Goal: Information Seeking & Learning: Find specific fact

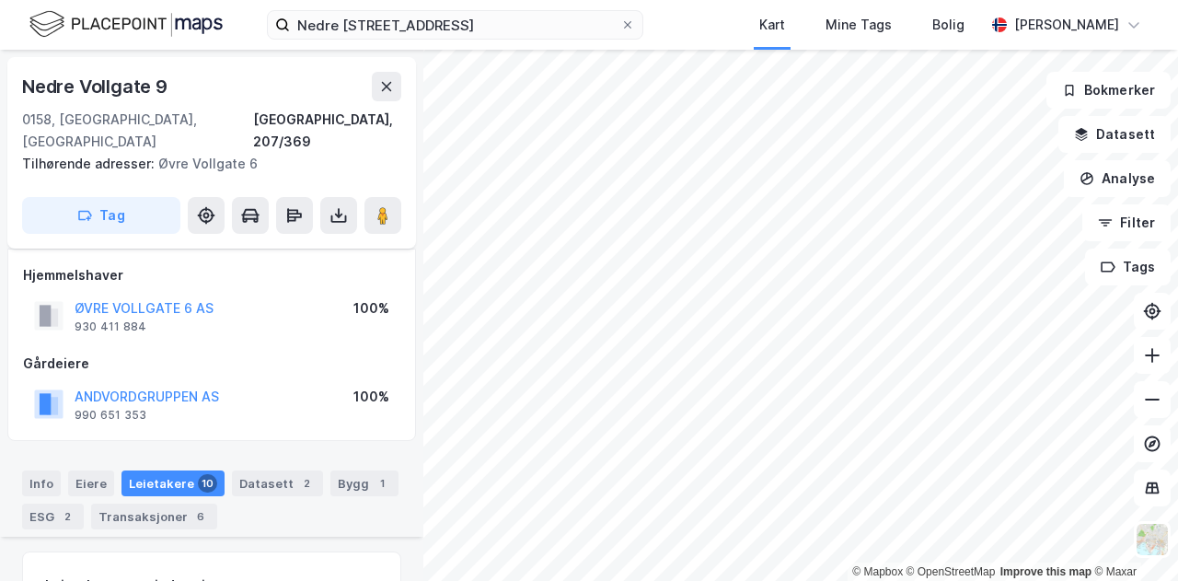
scroll to position [921, 0]
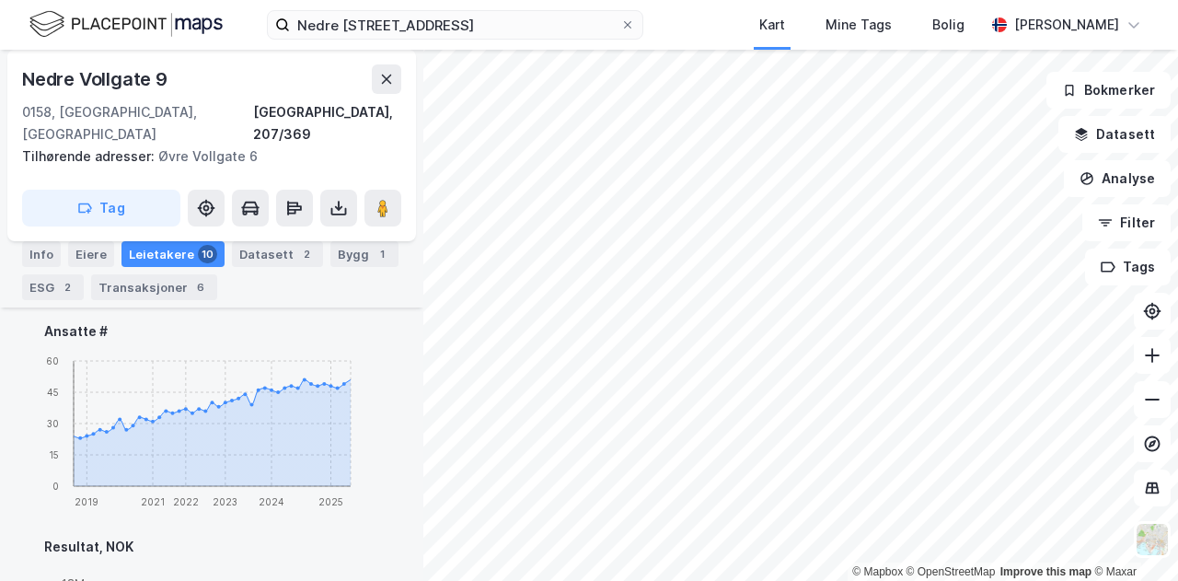
click at [158, 23] on img at bounding box center [125, 24] width 193 height 32
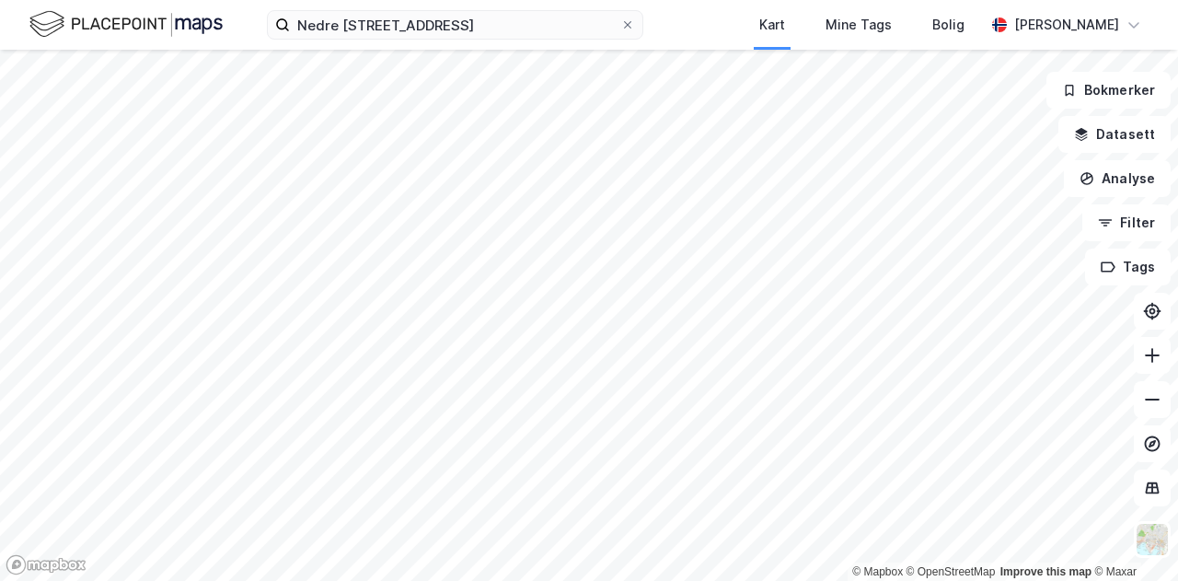
click at [188, 19] on img at bounding box center [125, 24] width 193 height 32
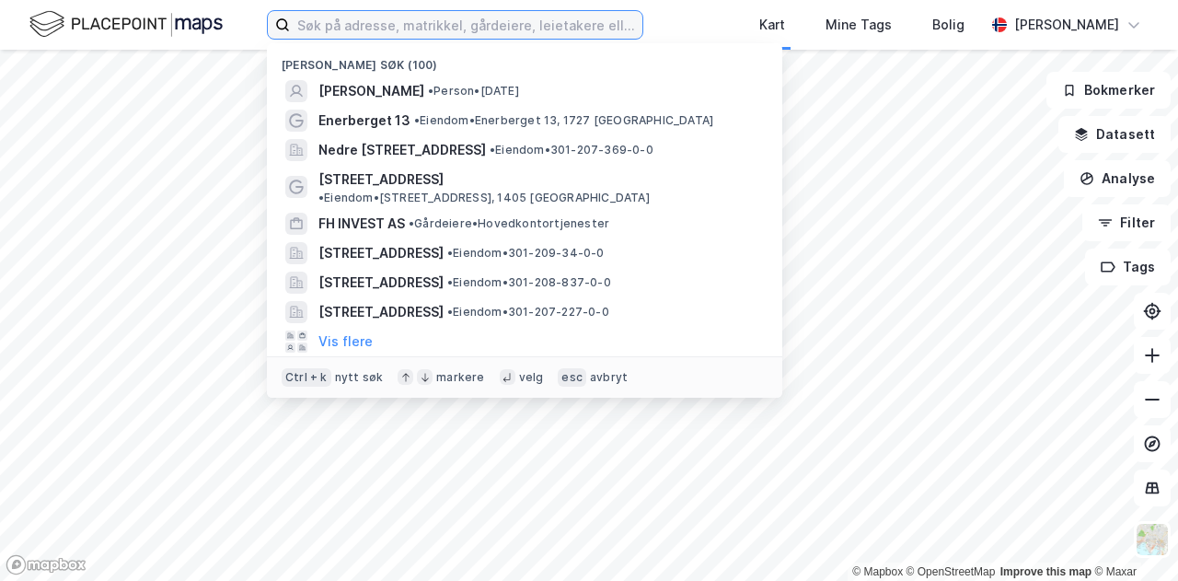
click at [361, 19] on input at bounding box center [466, 25] width 353 height 28
click at [465, 25] on input at bounding box center [466, 25] width 353 height 28
paste input "Hoffsveien 1C, 0275 Oslo"
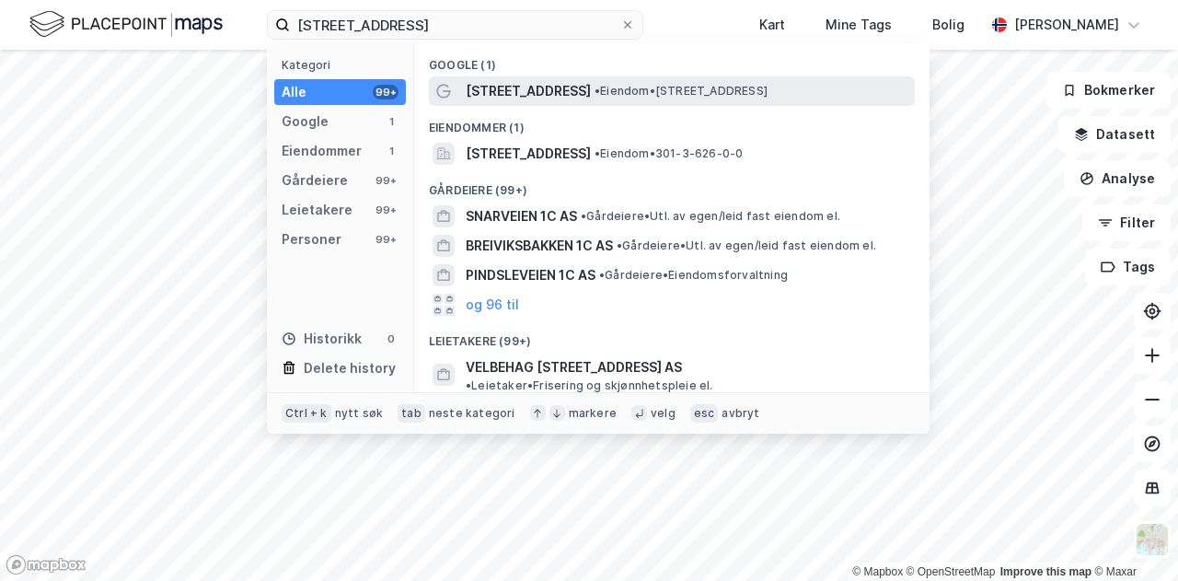
click at [514, 98] on span "Hoffsveien 1C" at bounding box center [528, 91] width 125 height 22
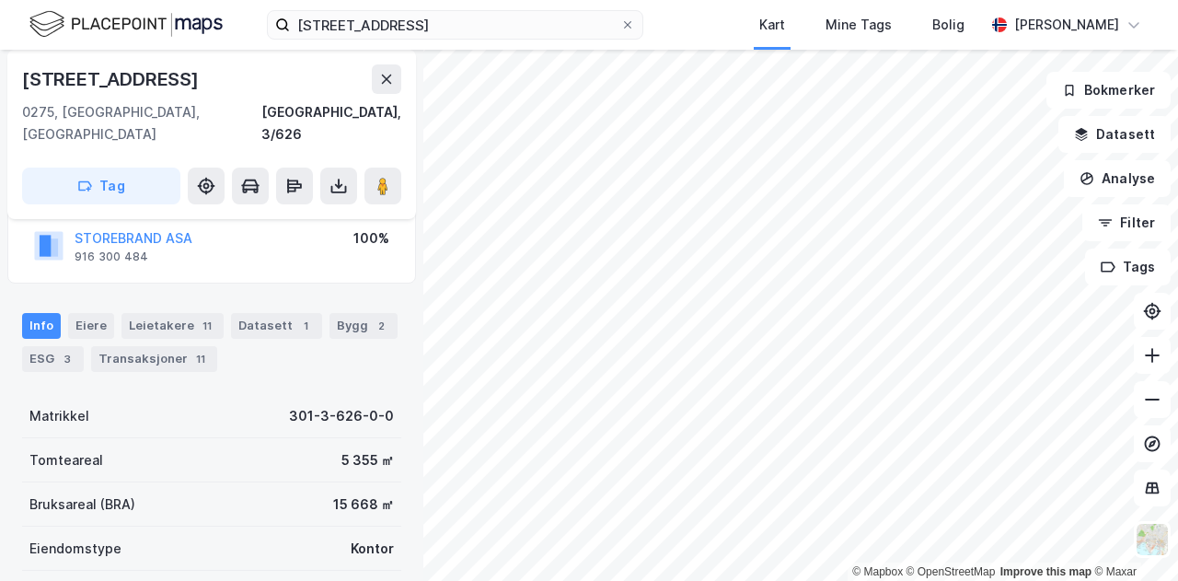
scroll to position [166, 0]
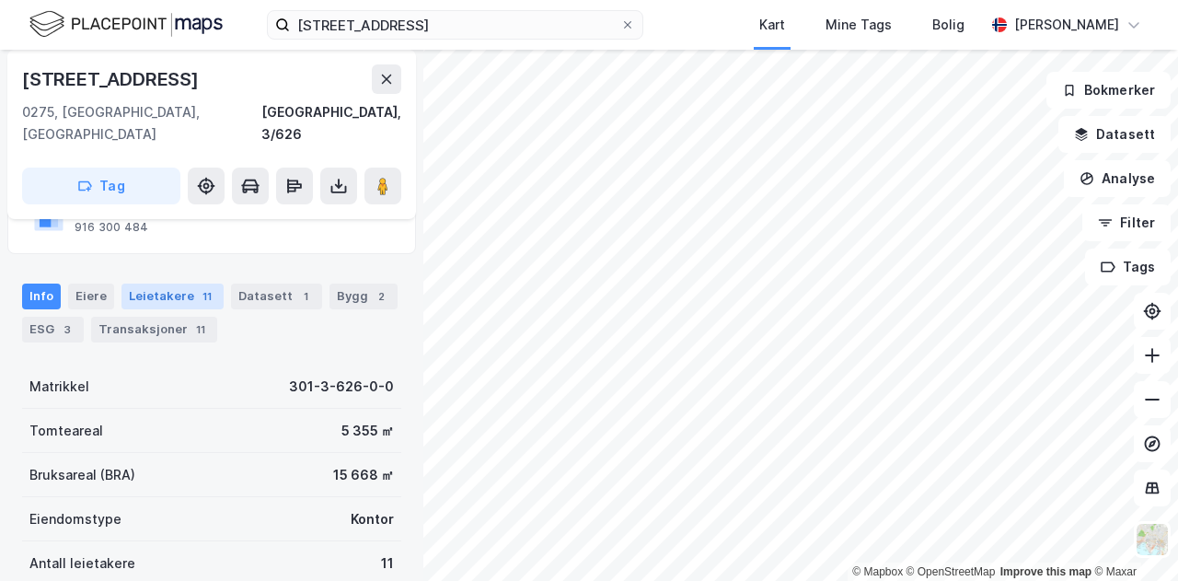
click at [153, 284] on div "Leietakere 11" at bounding box center [173, 297] width 102 height 26
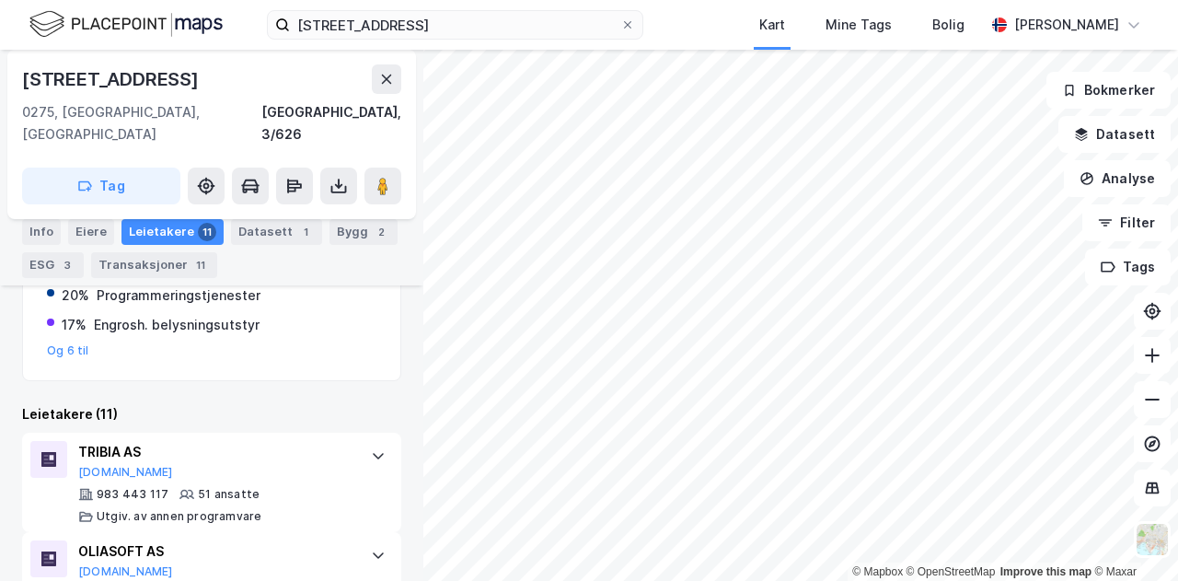
scroll to position [465, 0]
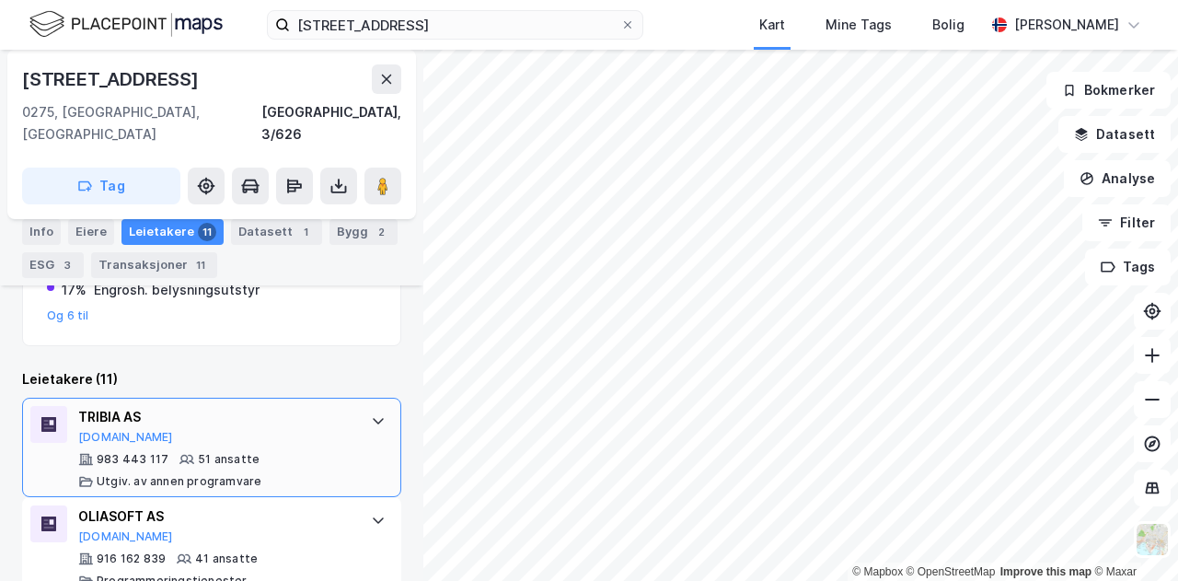
click at [371, 413] on icon at bounding box center [378, 420] width 15 height 15
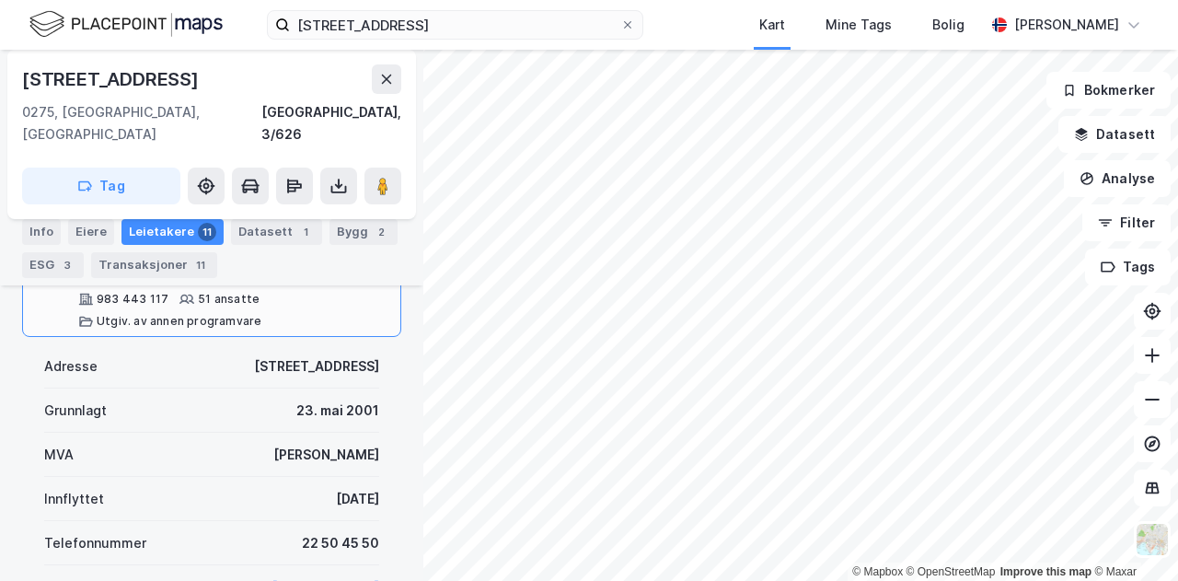
scroll to position [725, 0]
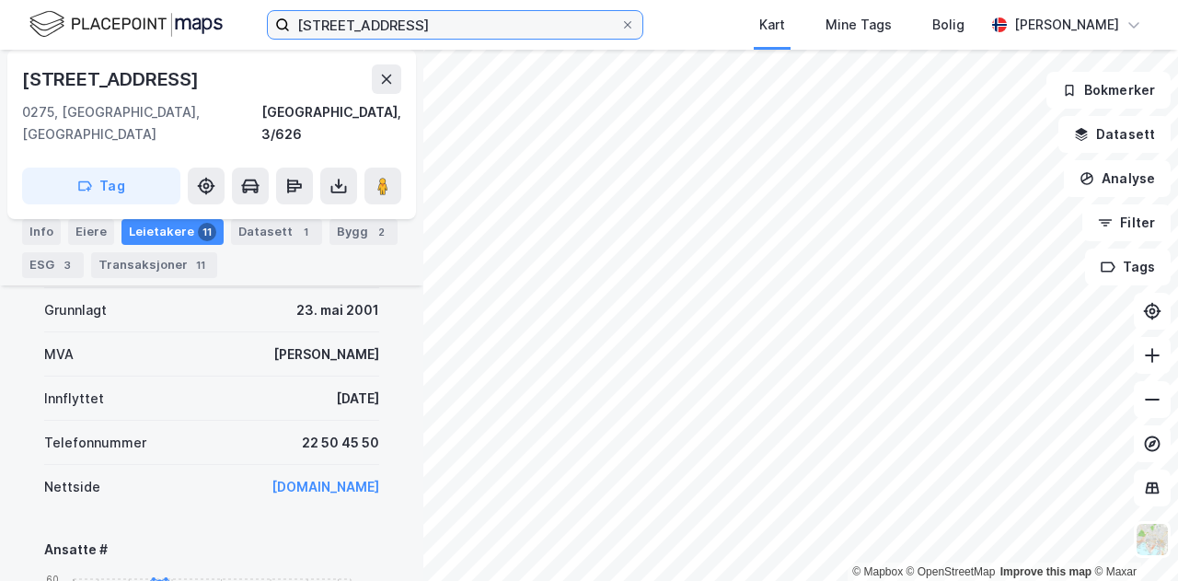
click at [469, 30] on input "Hoffsveien 1C, 0275 Oslo" at bounding box center [455, 25] width 330 height 28
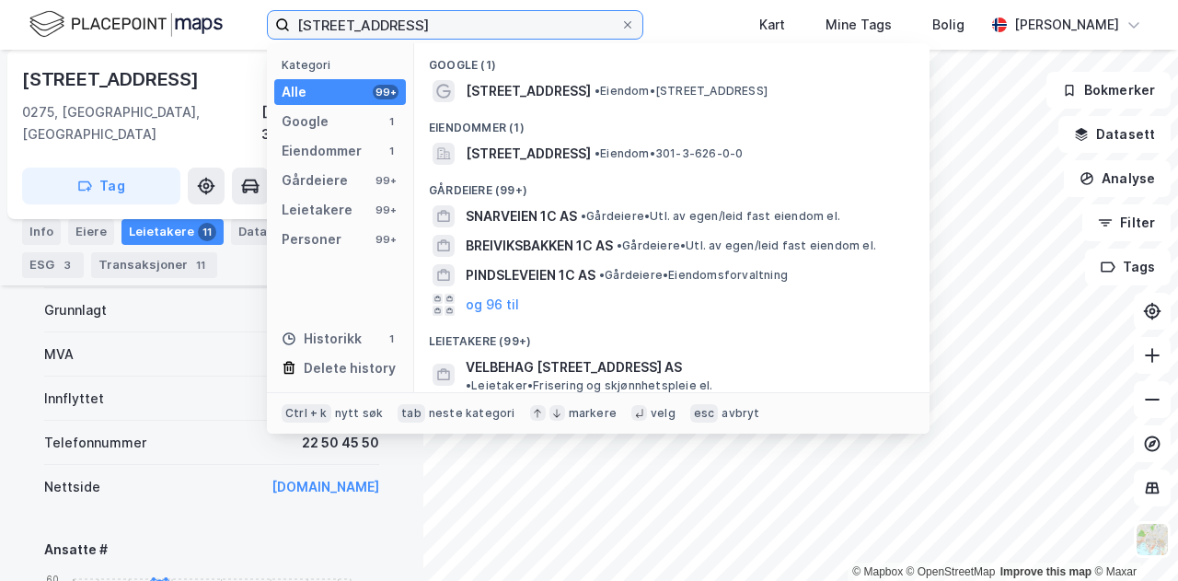
drag, startPoint x: 473, startPoint y: 22, endPoint x: 204, endPoint y: 21, distance: 268.8
click at [204, 21] on div "Hoffsveien 1C, 0275 Oslo Kategori Alle 99+ Google 1 Eiendommer 1 Gårdeiere 99+ …" at bounding box center [589, 25] width 1178 height 50
paste input "Myrens verksted 3 A, 0476"
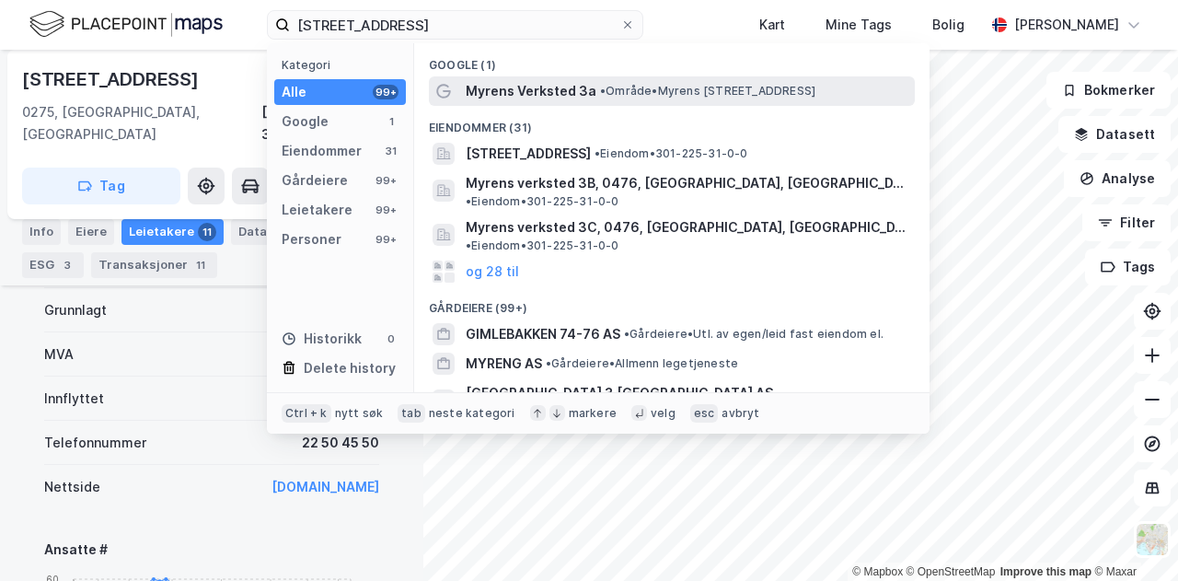
click at [530, 99] on span "Myrens Verksted 3a" at bounding box center [531, 91] width 131 height 22
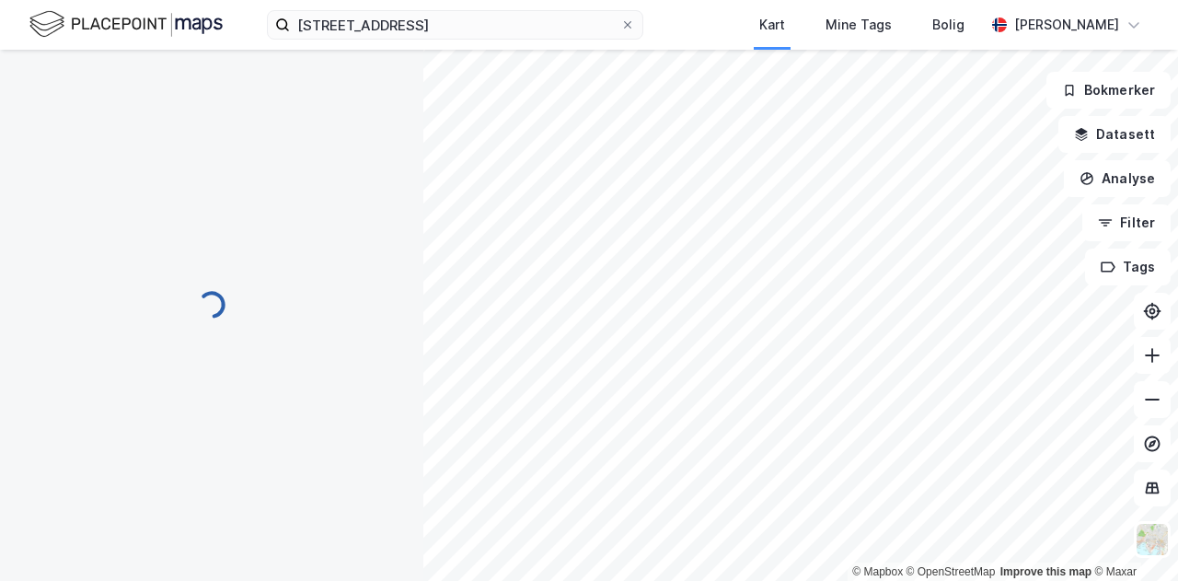
scroll to position [324, 0]
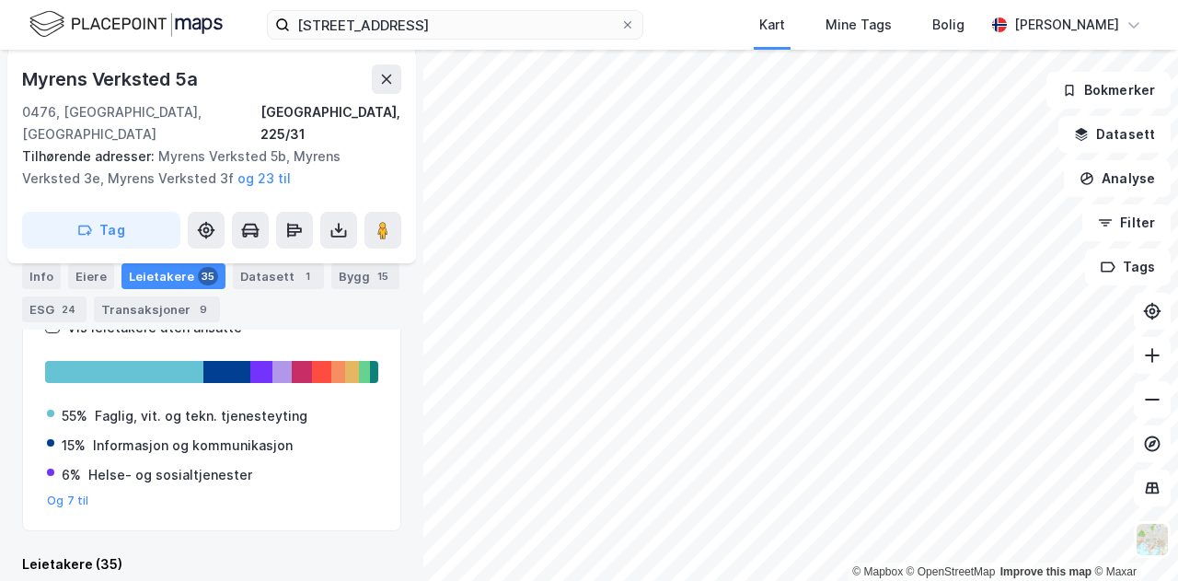
click at [165, 277] on div "Leietakere 35" at bounding box center [174, 276] width 104 height 26
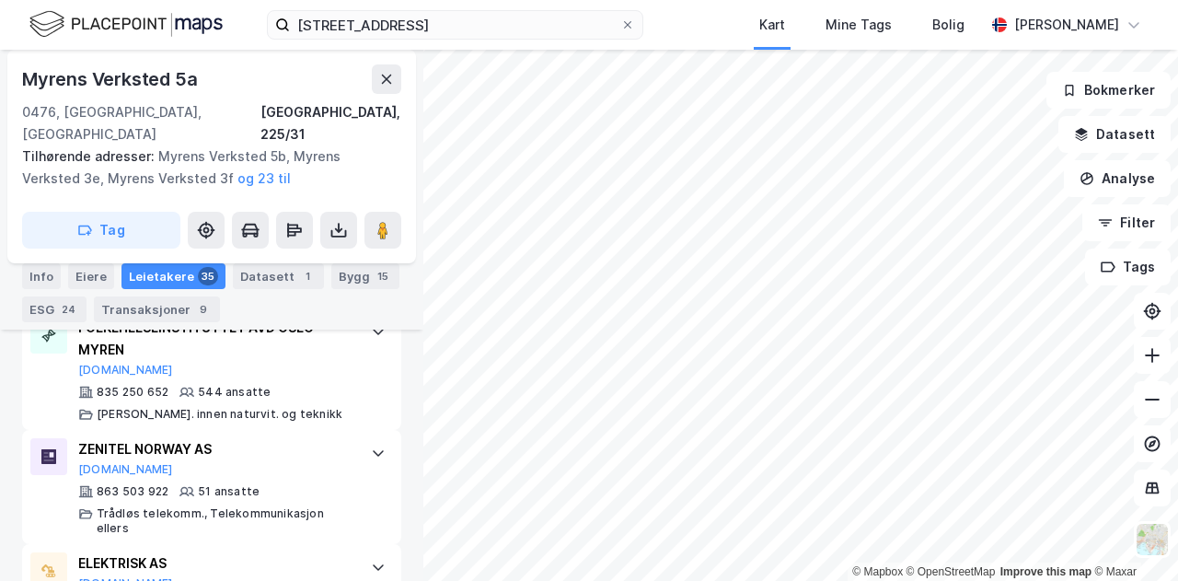
scroll to position [533, 0]
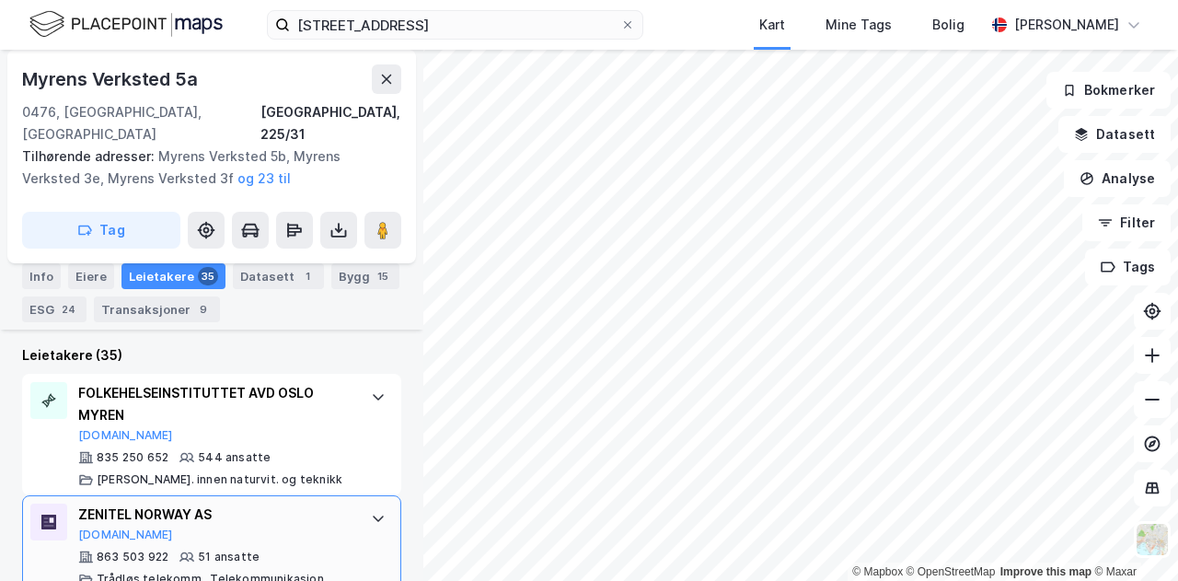
click at [371, 511] on icon at bounding box center [378, 518] width 15 height 15
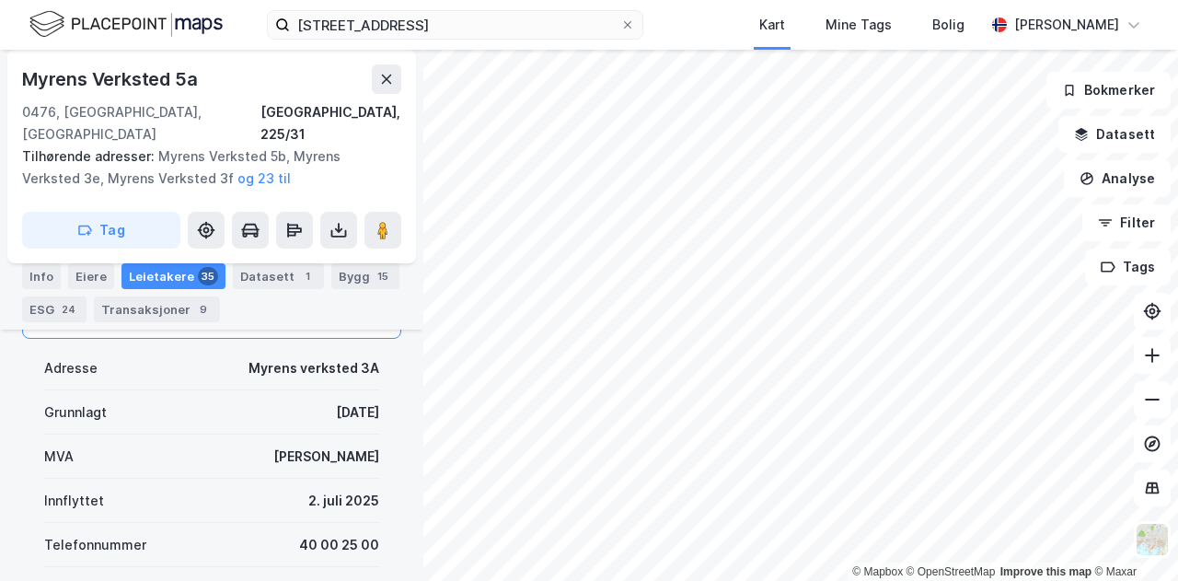
scroll to position [871, 0]
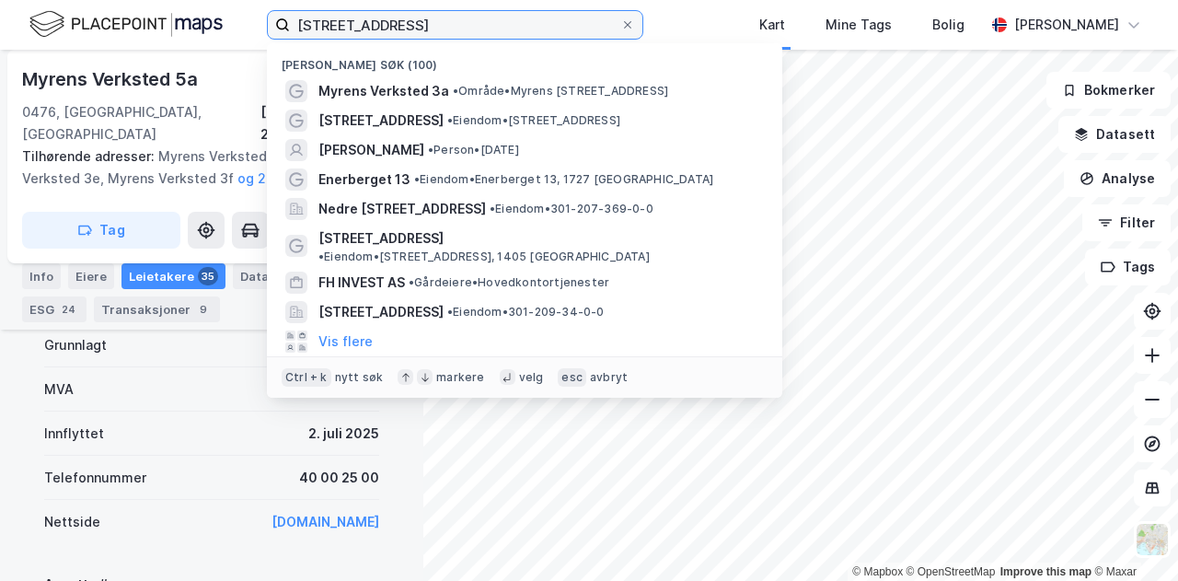
drag, startPoint x: 519, startPoint y: 19, endPoint x: 173, endPoint y: 20, distance: 346.1
click at [173, 20] on div "Myrens verksted 3 A, 0476 Oslo Nylige søk (100) Myrens Verksted 3a • Område • M…" at bounding box center [589, 25] width 1178 height 50
paste input "AGENS AS"
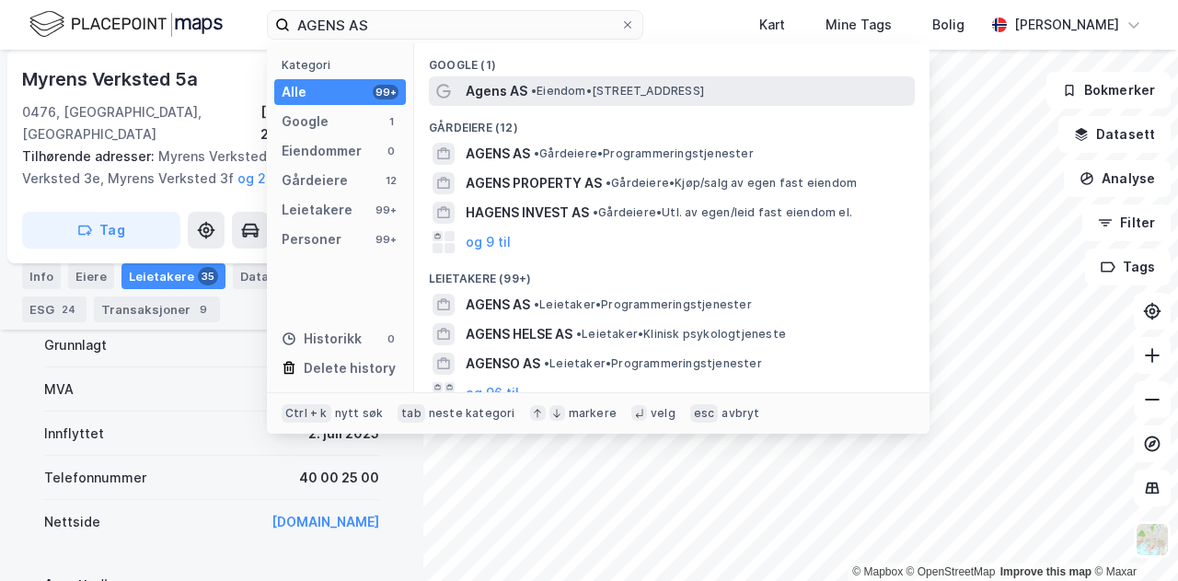
click at [501, 95] on span "Agens AS" at bounding box center [497, 91] width 62 height 22
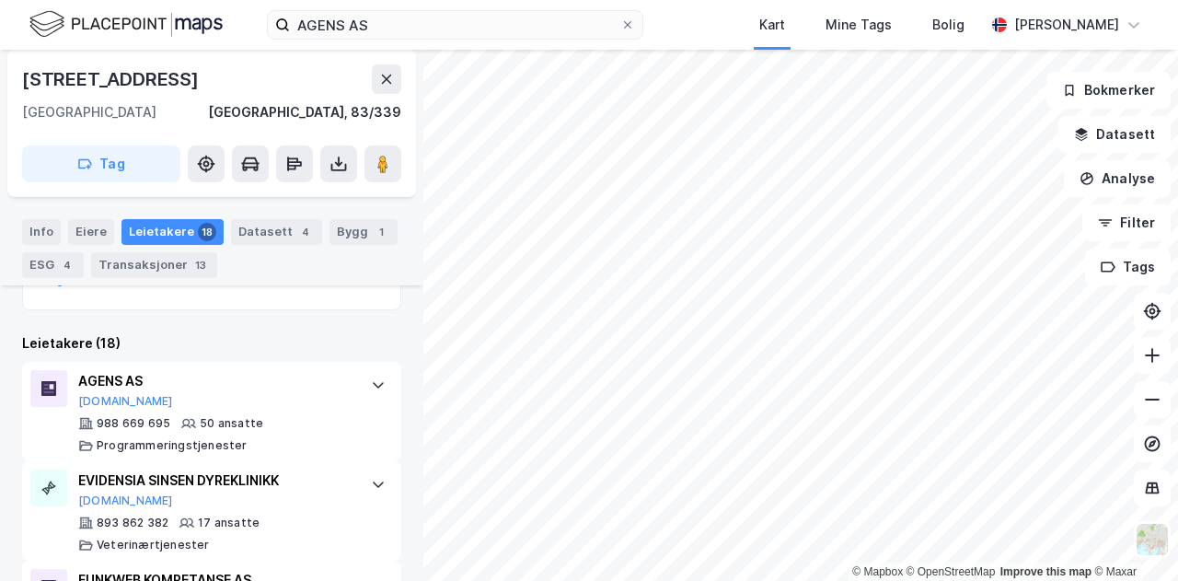
scroll to position [514, 0]
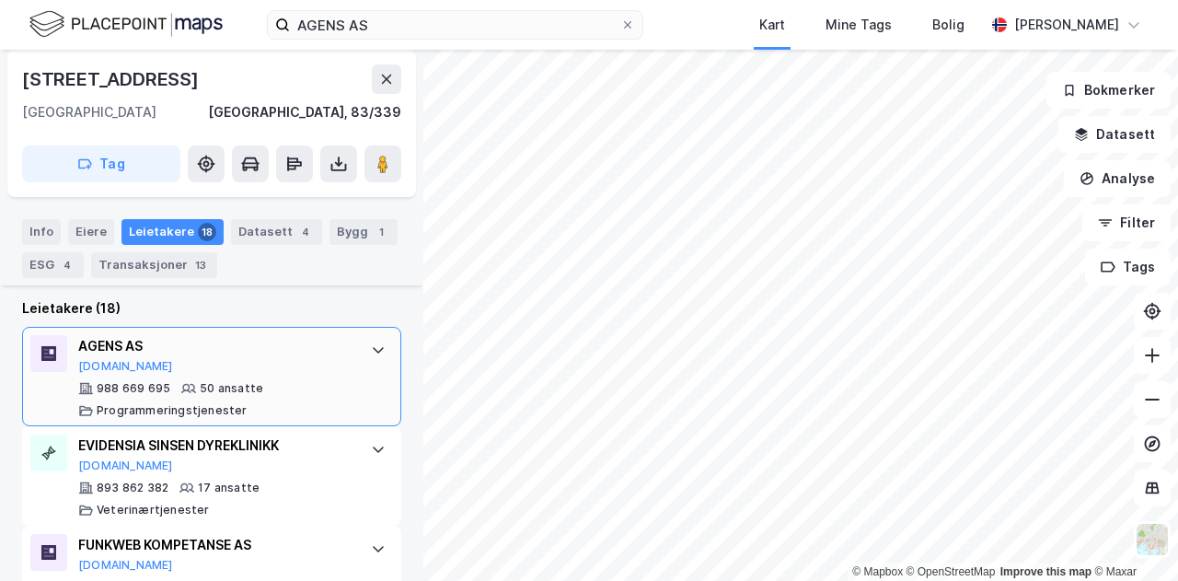
click at [364, 342] on div at bounding box center [378, 349] width 29 height 29
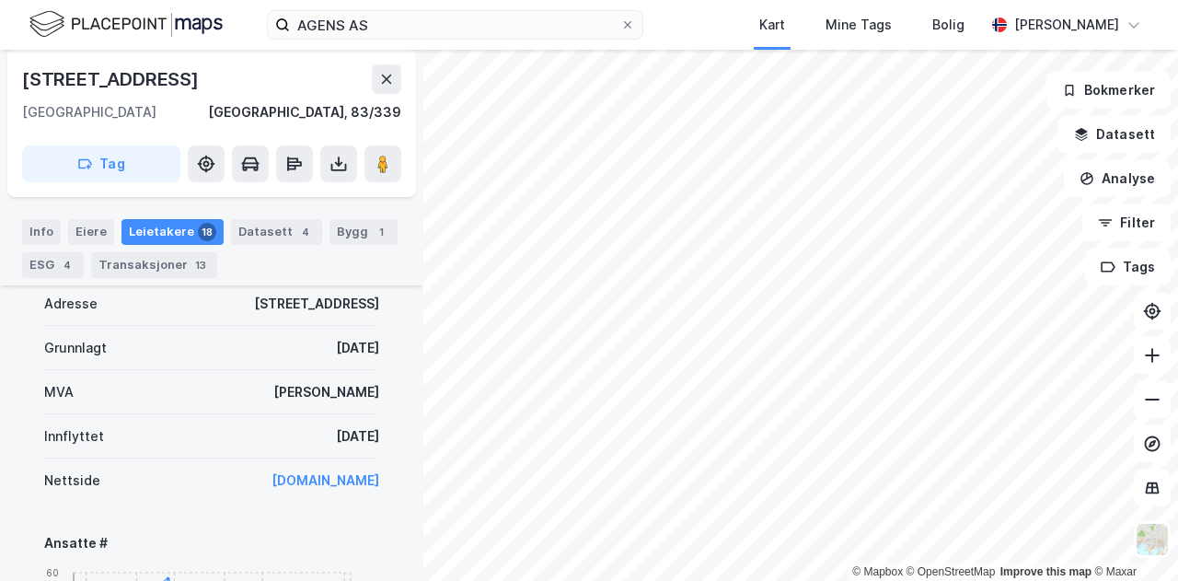
scroll to position [718, 0]
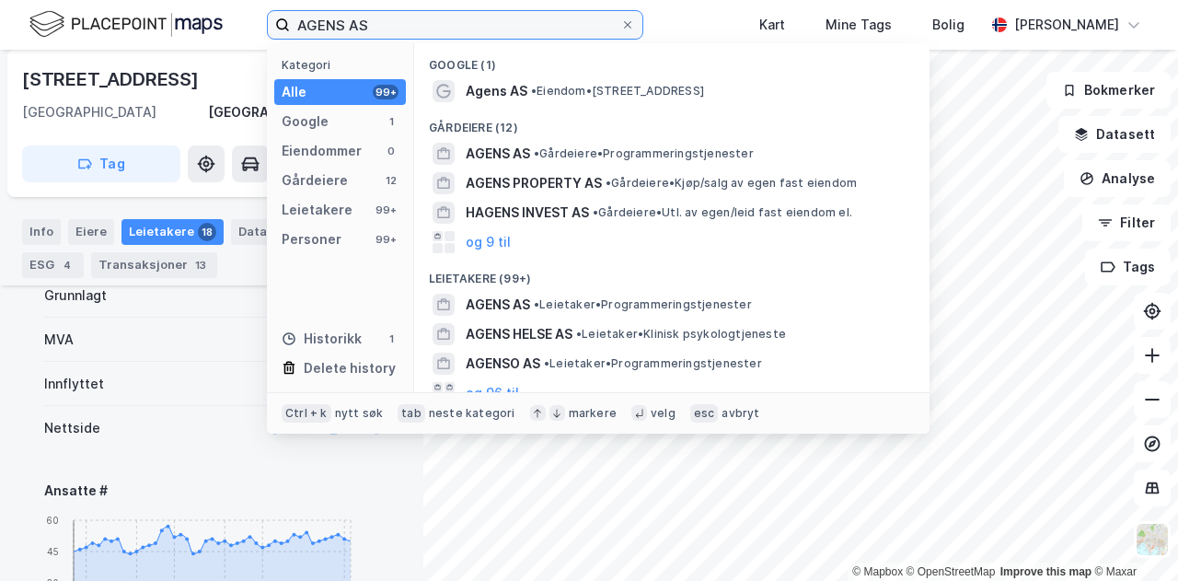
click at [402, 21] on input "AGENS AS" at bounding box center [455, 25] width 330 height 28
drag, startPoint x: 402, startPoint y: 21, endPoint x: 303, endPoint y: 25, distance: 99.5
click at [303, 25] on input "AGENS AS" at bounding box center [455, 25] width 330 height 28
paste input "norak"
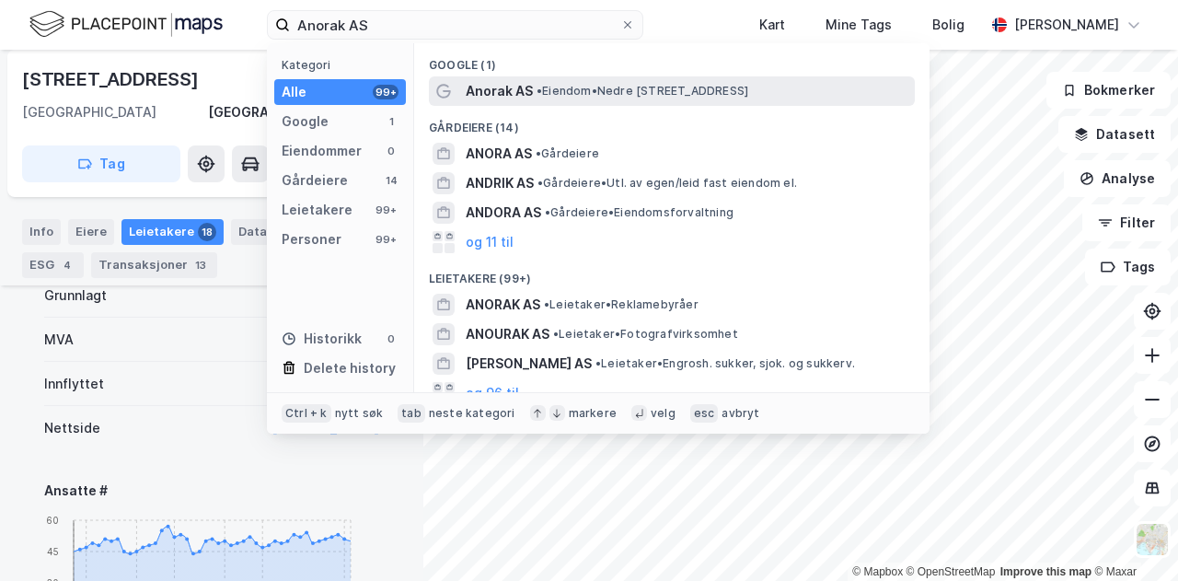
click at [508, 88] on span "Anorak AS" at bounding box center [499, 91] width 67 height 22
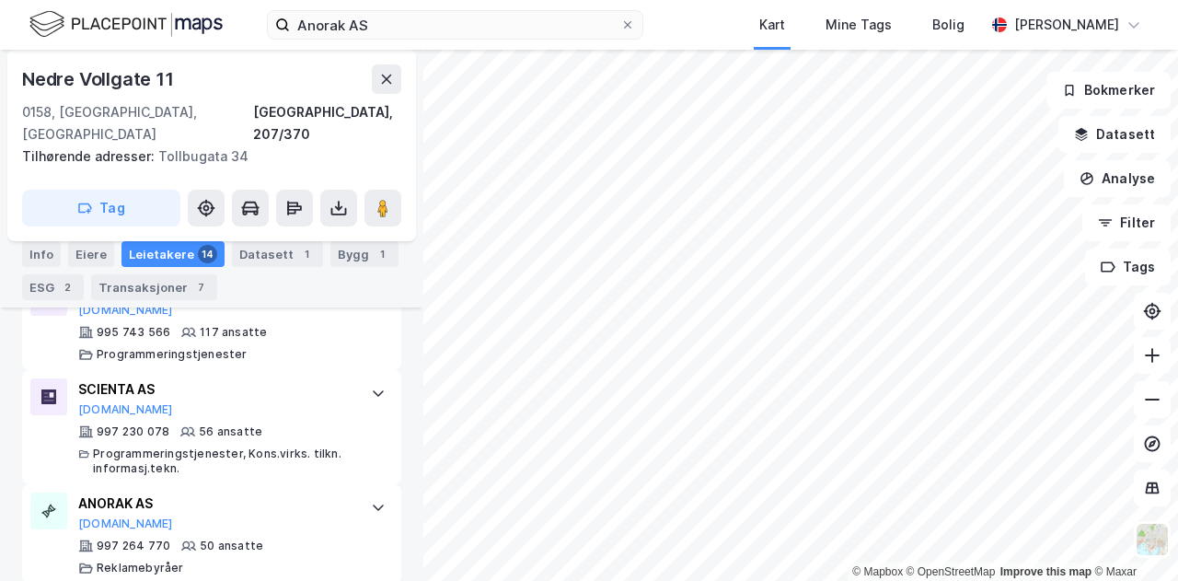
scroll to position [650, 0]
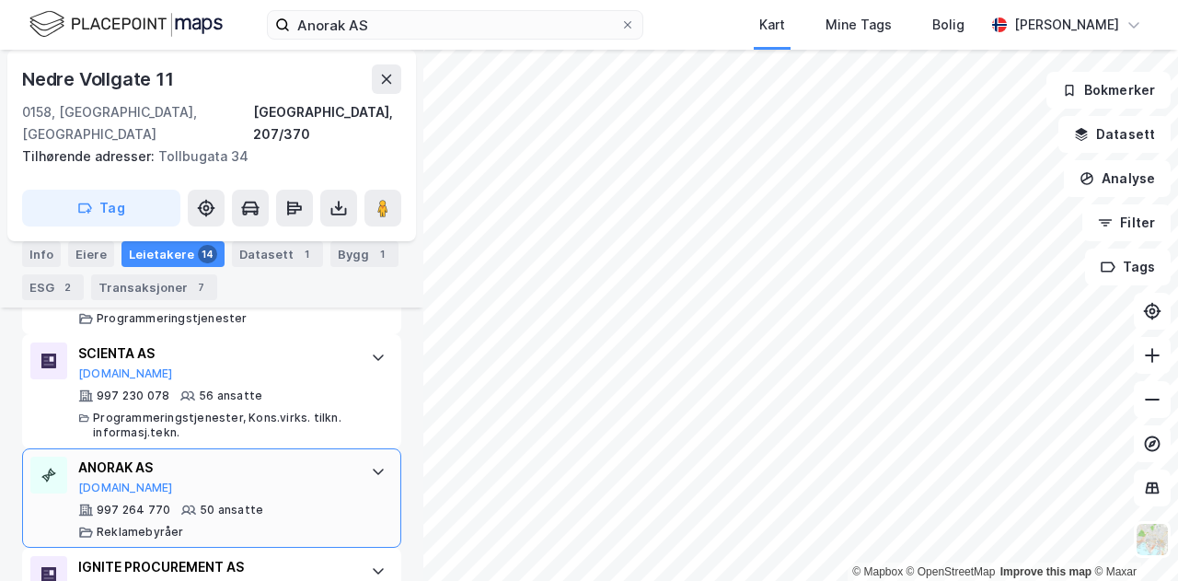
click at [282, 457] on div "ANORAK AS" at bounding box center [215, 468] width 274 height 22
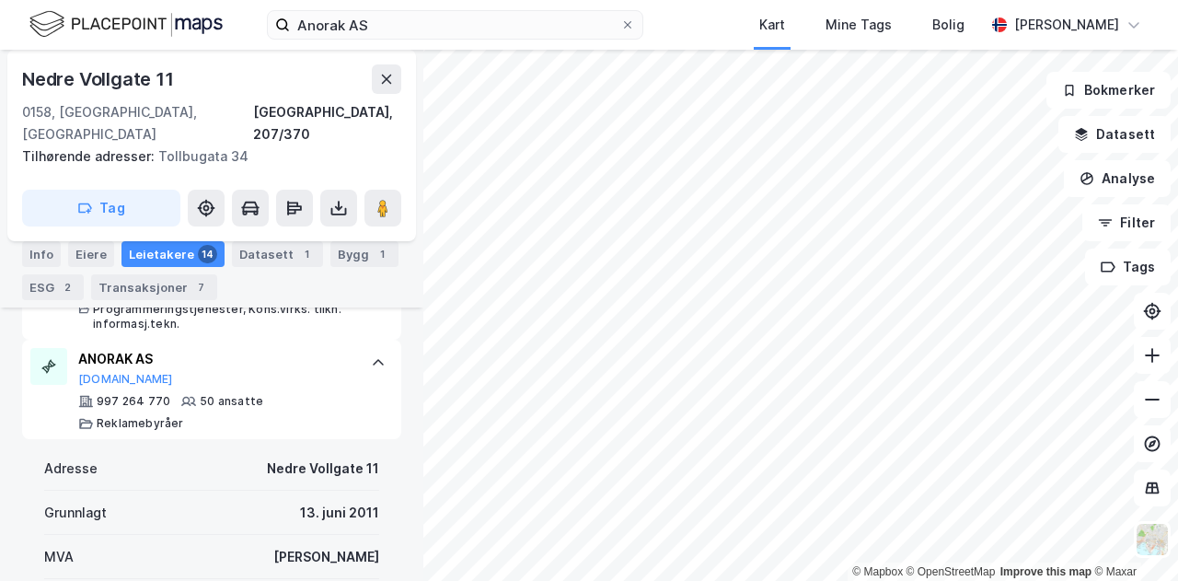
scroll to position [888, 0]
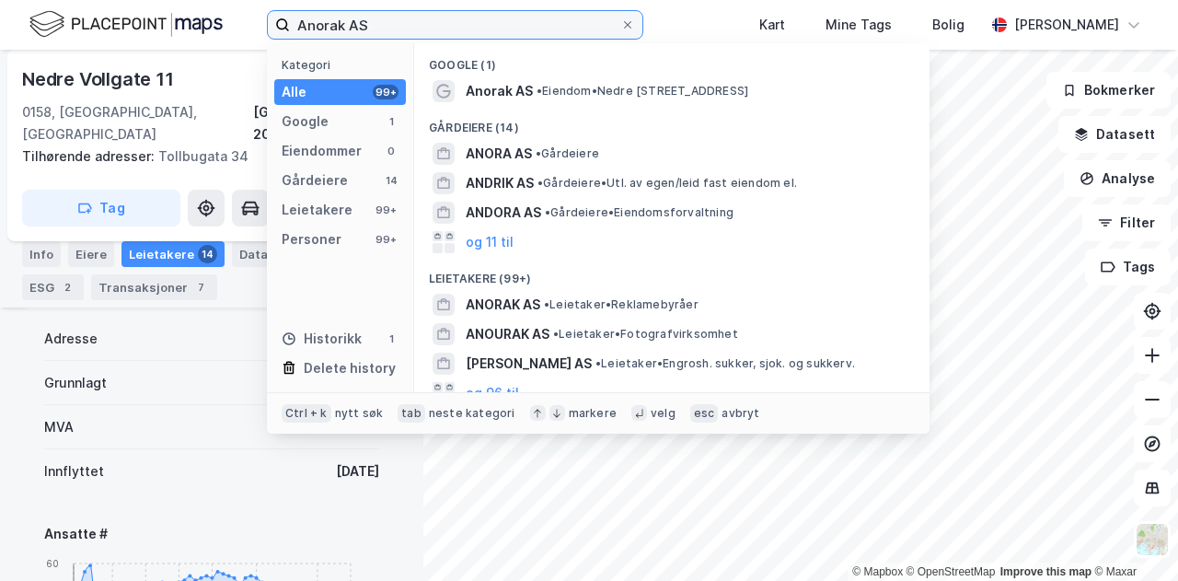
drag, startPoint x: 387, startPoint y: 24, endPoint x: 265, endPoint y: 20, distance: 121.6
click at [265, 20] on div "Anorak AS Kategori Alle 99+ Google 1 Eiendommer 0 Gårdeiere 14 Leietakere 99+ P…" at bounding box center [589, 25] width 1178 height 50
paste input "Hille Melbye Arkitekter"
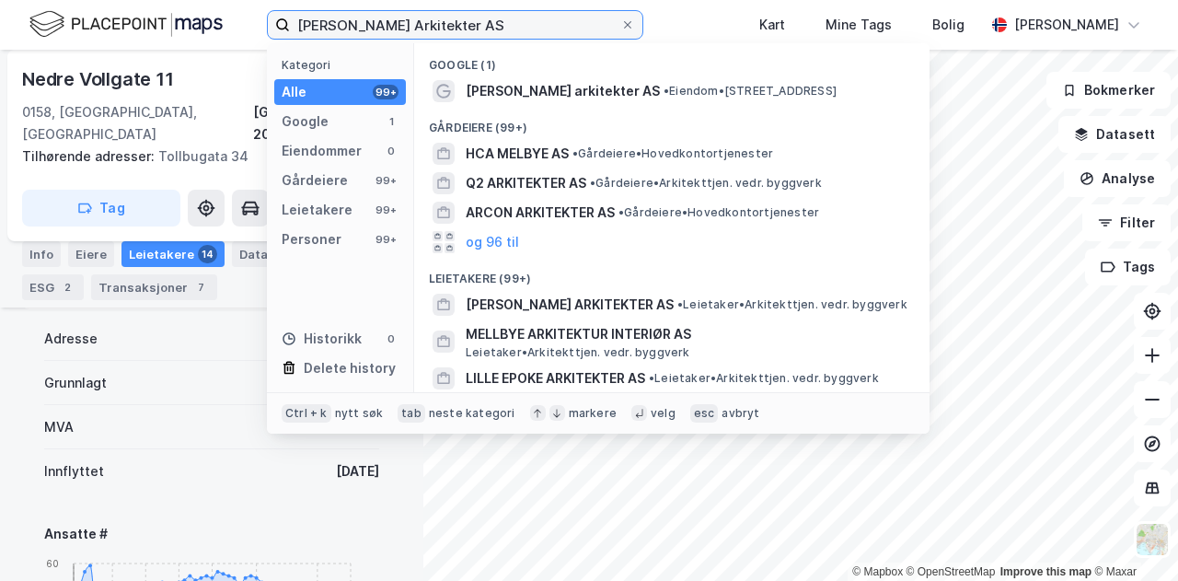
type input "Hille Melbye Arkitekter AS"
click at [575, 86] on span "Hille Melbye arkitekter AS" at bounding box center [563, 91] width 194 height 22
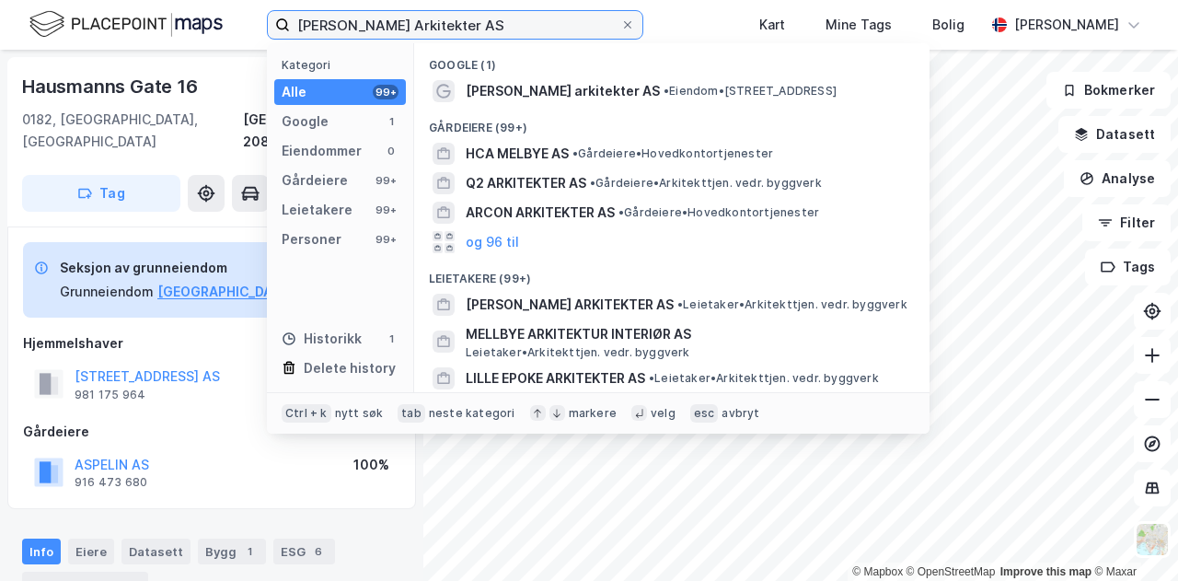
click at [488, 18] on input "Hille Melbye Arkitekter AS" at bounding box center [455, 25] width 330 height 28
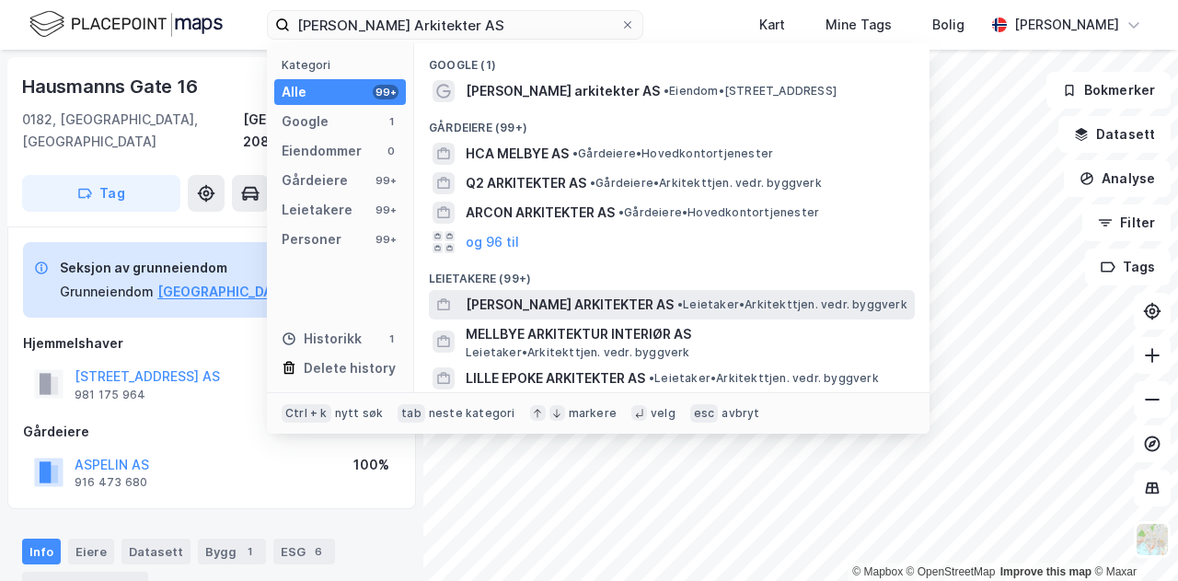
click at [550, 312] on span "HILLE MELBYE ARKITEKTER AS" at bounding box center [570, 305] width 208 height 22
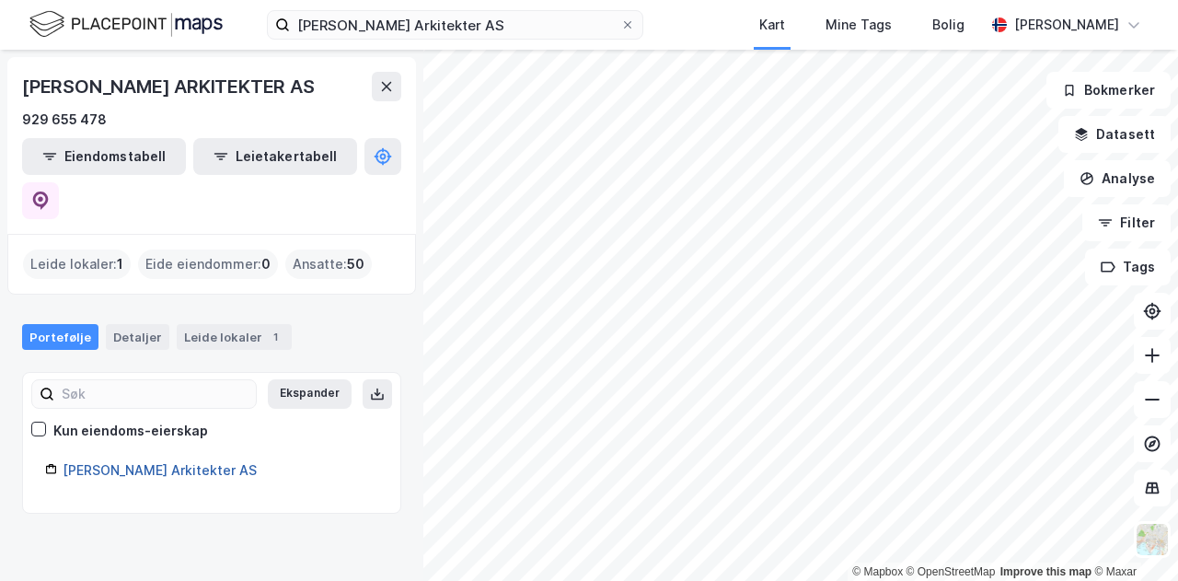
click at [137, 462] on link "Hille Melbye Arkitekter AS" at bounding box center [160, 470] width 194 height 16
click at [164, 462] on link "Hille Melbye Arkitekter AS" at bounding box center [160, 470] width 194 height 16
click at [400, 402] on div "HILLE MELBYE ARKITEKTER AS 929 655 478 Eiendomstabell Leietakertabell Leide lok…" at bounding box center [211, 315] width 423 height 531
click at [241, 324] on div "Leide lokaler 1" at bounding box center [234, 337] width 115 height 26
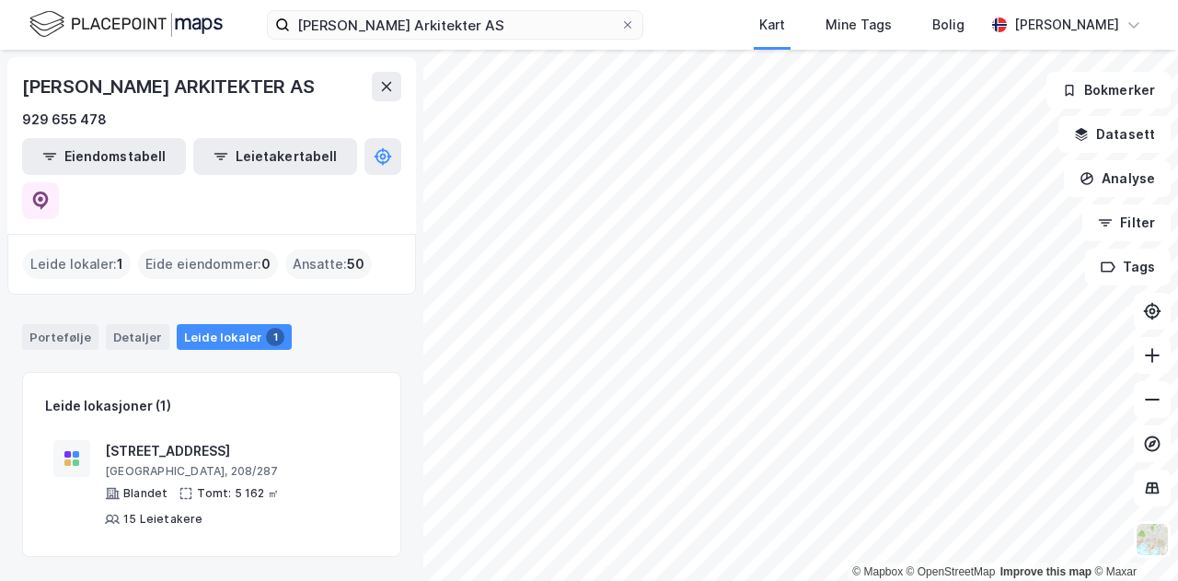
click at [241, 324] on div "Leide lokaler 1" at bounding box center [234, 337] width 115 height 26
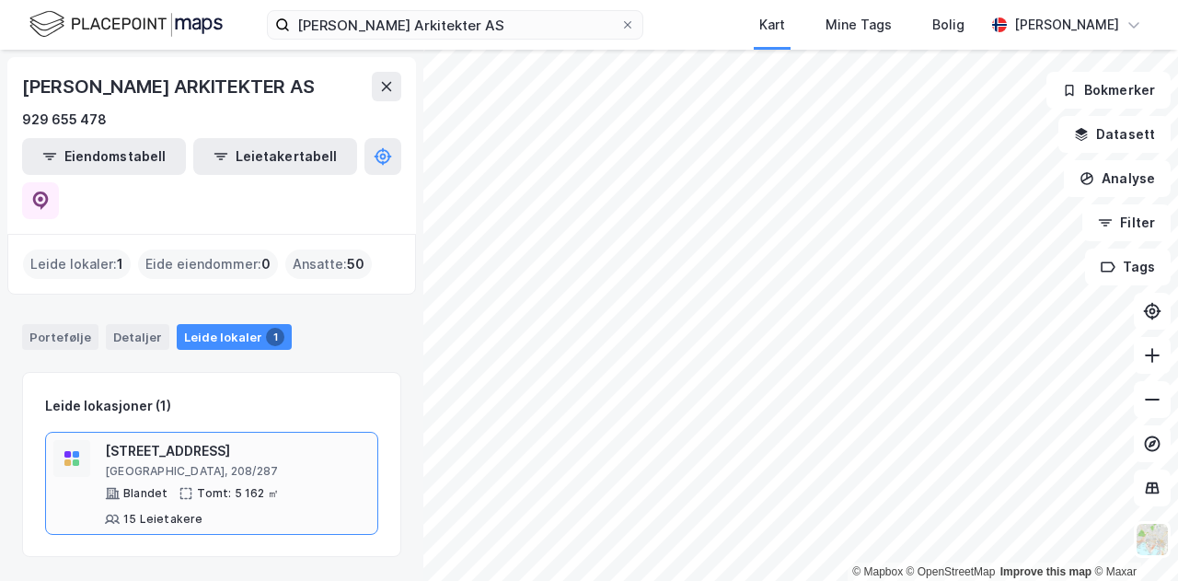
click at [226, 440] on div "Hausmanns gate 16" at bounding box center [237, 451] width 265 height 22
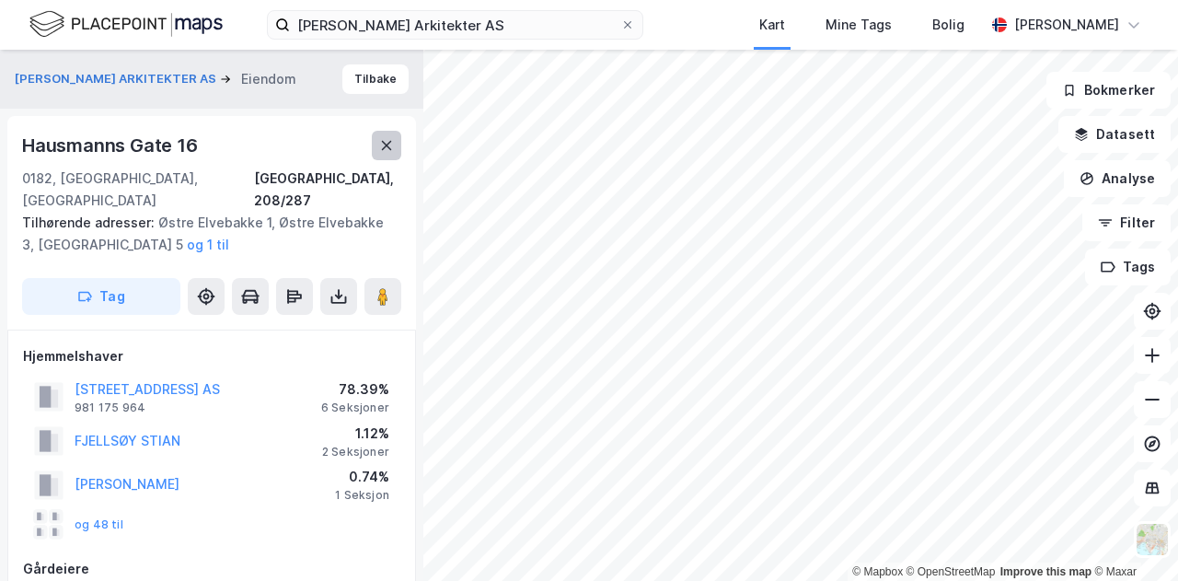
click at [384, 145] on icon at bounding box center [386, 145] width 15 height 15
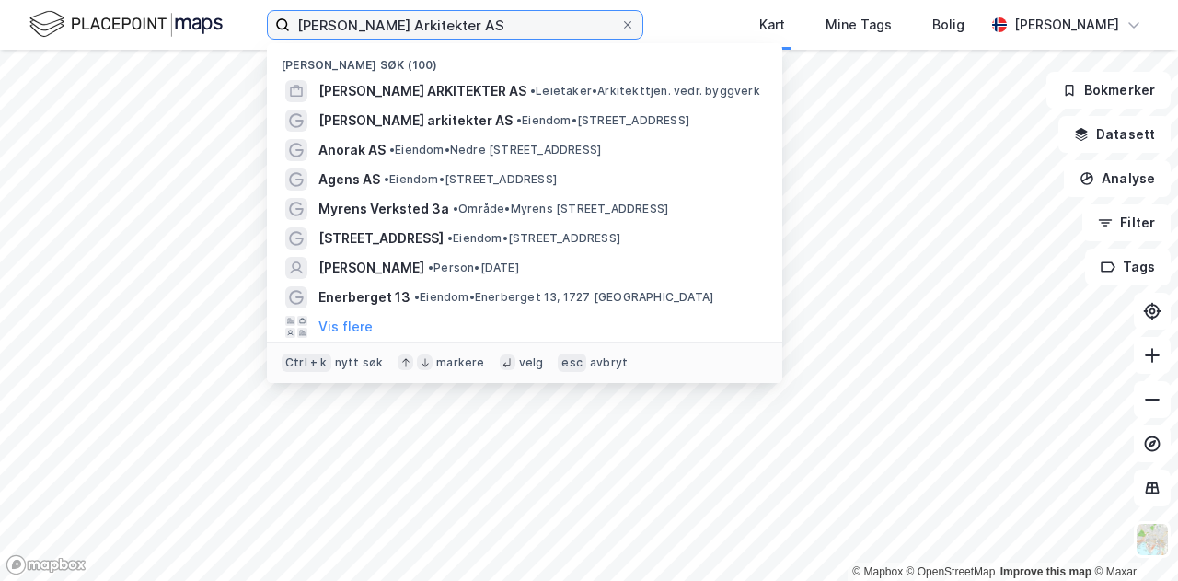
click at [482, 23] on input "Hille Melbye Arkitekter AS" at bounding box center [455, 25] width 330 height 28
